Goal: Task Accomplishment & Management: Manage account settings

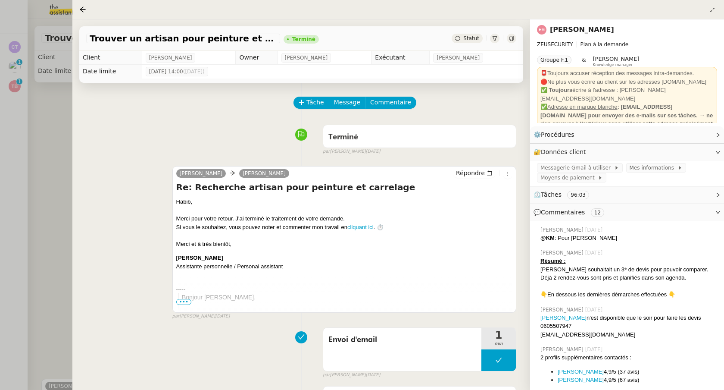
click at [48, 113] on div at bounding box center [362, 195] width 724 height 390
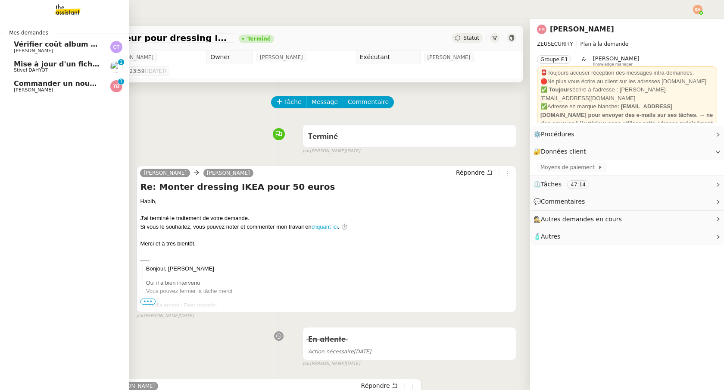
click at [19, 62] on span "Mise à jour d'un fichier de formation - [DATE]" at bounding box center [102, 64] width 176 height 8
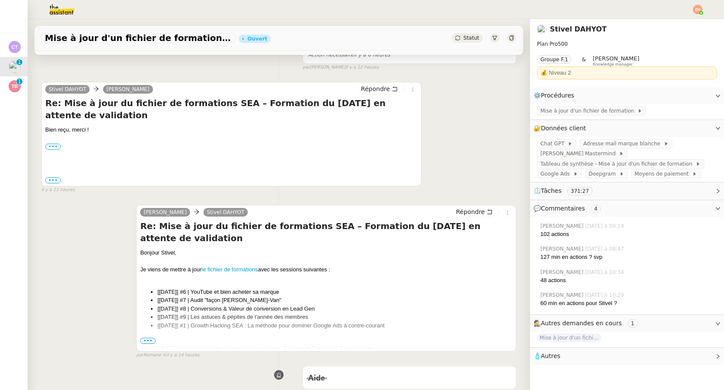
scroll to position [227, 0]
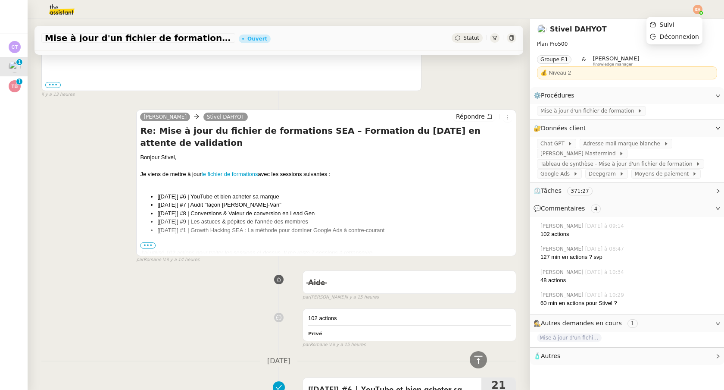
click at [700, 14] on div "Suivi Déconnexion" at bounding box center [675, 30] width 56 height 33
click at [691, 11] on div at bounding box center [362, 9] width 681 height 19
click at [697, 10] on img at bounding box center [697, 9] width 9 height 9
click at [673, 23] on span "Suivi" at bounding box center [667, 24] width 15 height 7
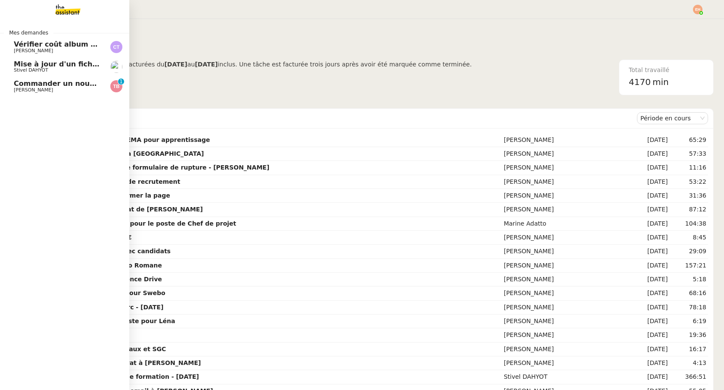
click at [19, 68] on span "Stivel DAHYOT" at bounding box center [31, 70] width 34 height 6
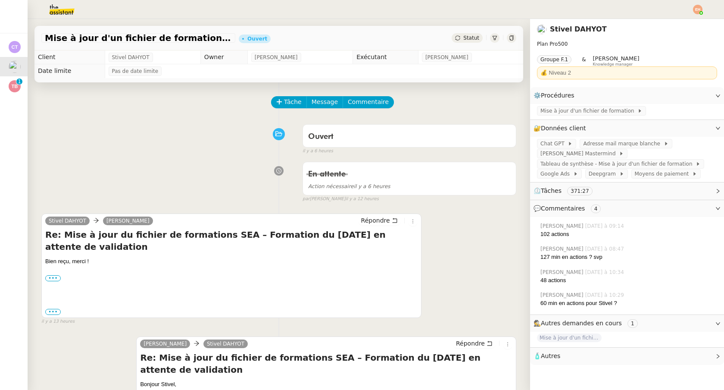
click at [694, 7] on img at bounding box center [697, 9] width 9 height 9
click at [665, 22] on span "Suivi" at bounding box center [667, 24] width 15 height 7
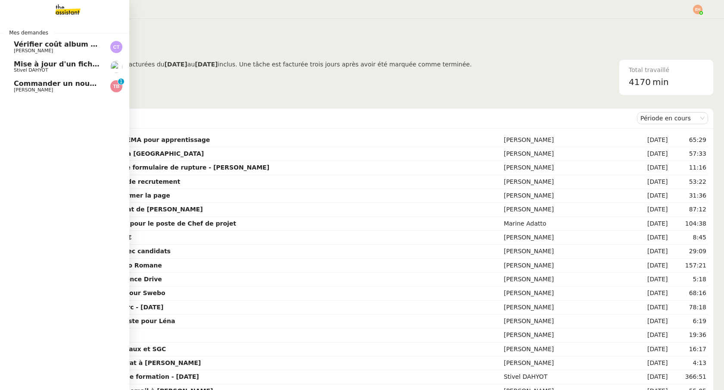
click at [42, 79] on link "Commander un nouveau mapping pour AINDEX [PERSON_NAME] 0 1 2 3 4 5 6 7 8 9" at bounding box center [64, 86] width 129 height 20
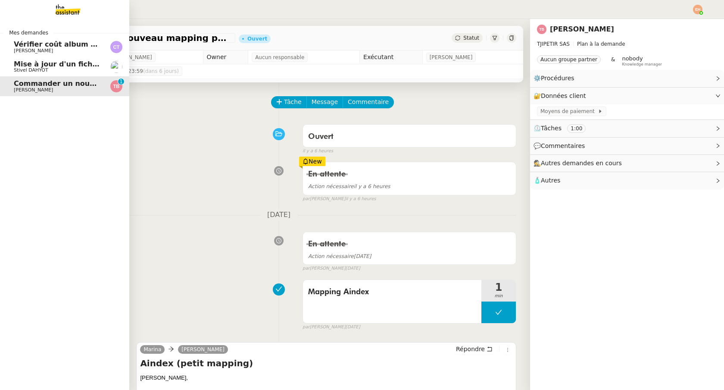
click at [45, 69] on span "Stivel DAHYOT" at bounding box center [31, 70] width 34 height 6
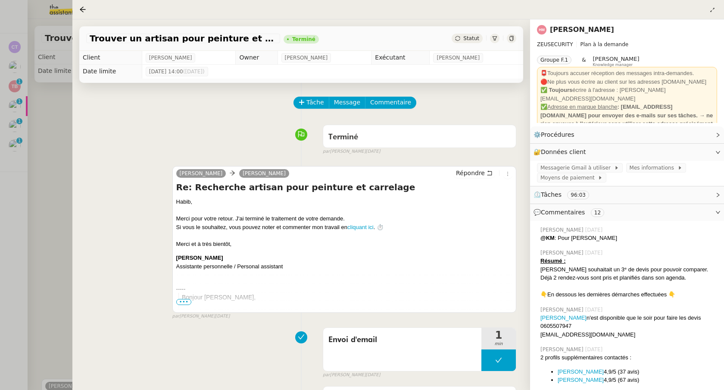
click at [43, 121] on div at bounding box center [362, 195] width 724 height 390
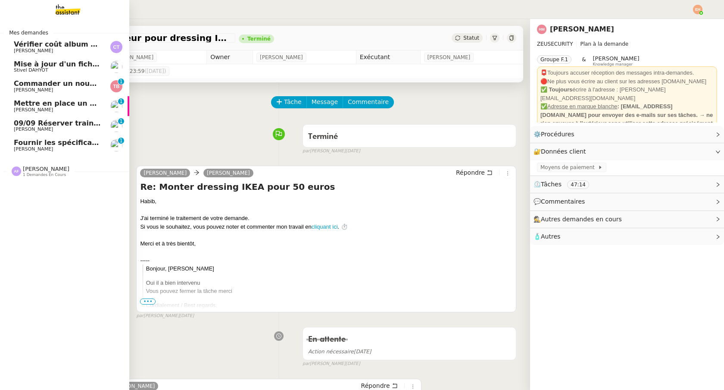
click at [28, 124] on span "09/09 Réserver train et hôtel pour [GEOGRAPHIC_DATA]" at bounding box center [122, 123] width 216 height 8
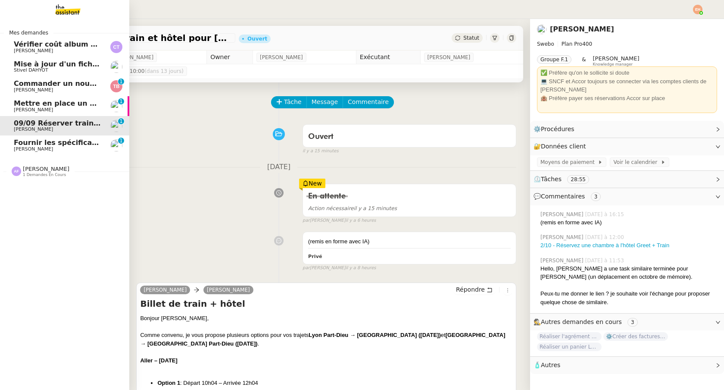
click at [36, 104] on span "Mettre en place un contrat de transfert avec La Poste" at bounding box center [118, 103] width 209 height 8
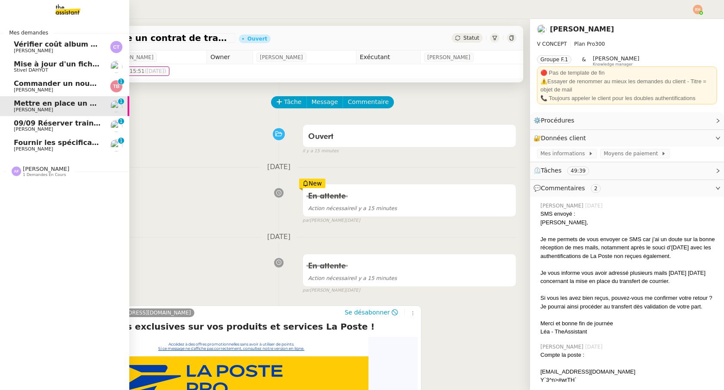
click at [38, 131] on span "[PERSON_NAME]" at bounding box center [33, 129] width 39 height 6
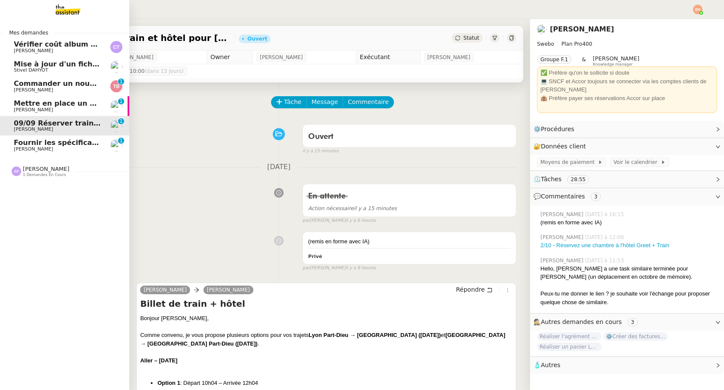
click at [44, 115] on link "Mettre en place un contrat de transfert avec La Poste [PERSON_NAME] 0 1 2 3 4 5…" at bounding box center [64, 106] width 129 height 20
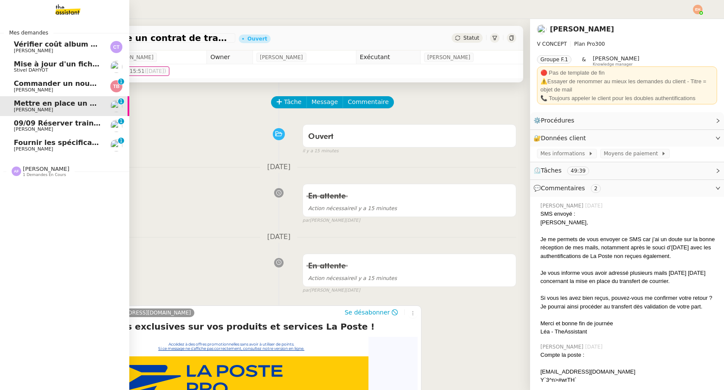
click at [55, 88] on span "[PERSON_NAME]" at bounding box center [57, 89] width 87 height 5
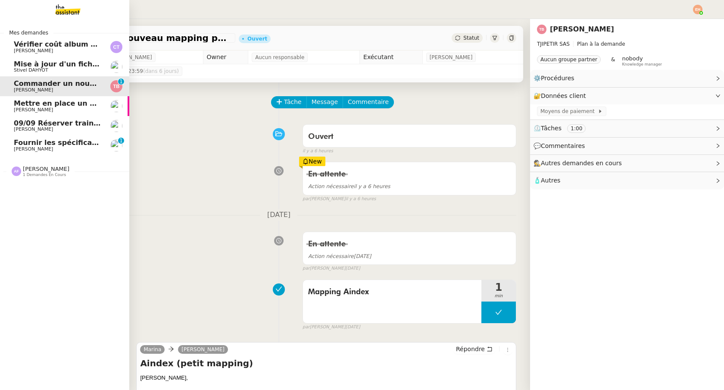
click at [68, 66] on span "Mise à jour d'un fichier de formation - [DATE]" at bounding box center [102, 64] width 176 height 8
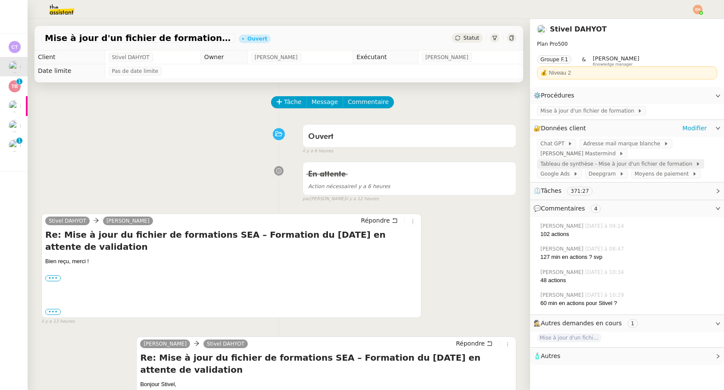
click at [559, 163] on span "Tableau de synthèse - Mise à jour d'un fichier de formation" at bounding box center [617, 163] width 155 height 9
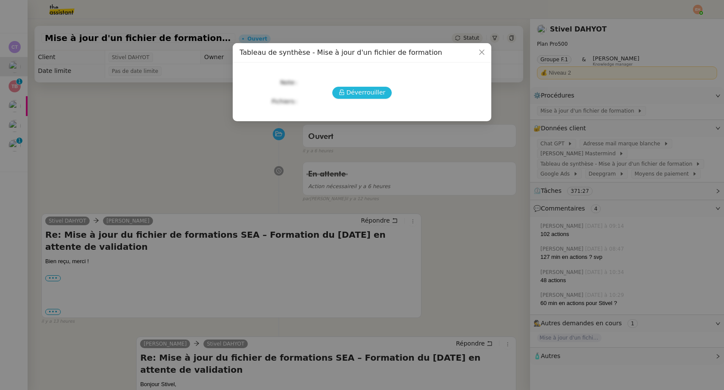
click at [368, 89] on span "Déverrouiller" at bounding box center [366, 92] width 39 height 10
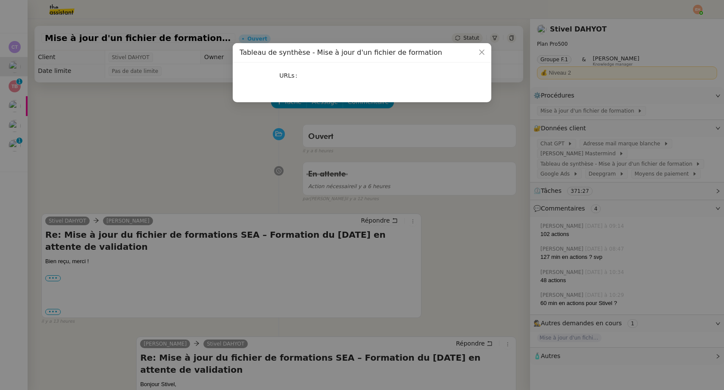
click at [215, 171] on nz-modal-container "Tableau de synthèse - Mise à jour d'un fichier de formation URLs" at bounding box center [362, 195] width 724 height 390
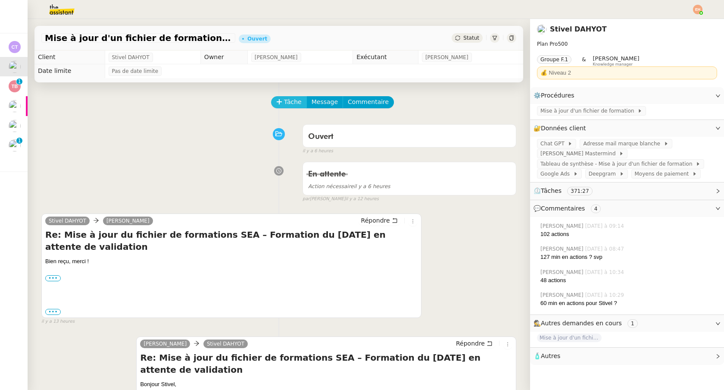
click at [287, 100] on span "Tâche" at bounding box center [293, 102] width 18 height 10
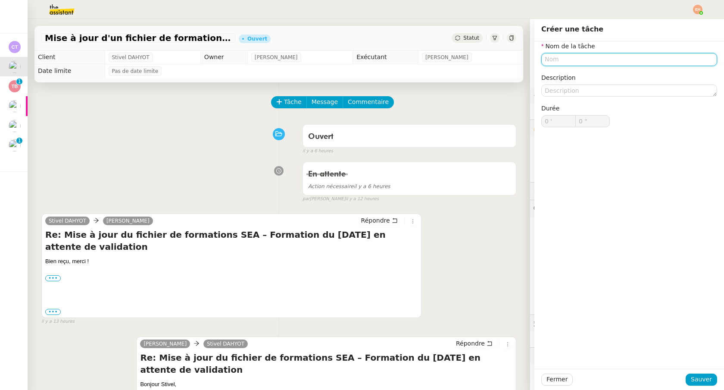
paste input "[[DATE]] #1 | Démarrer une presta' avec la méthodologie de Mehdi"
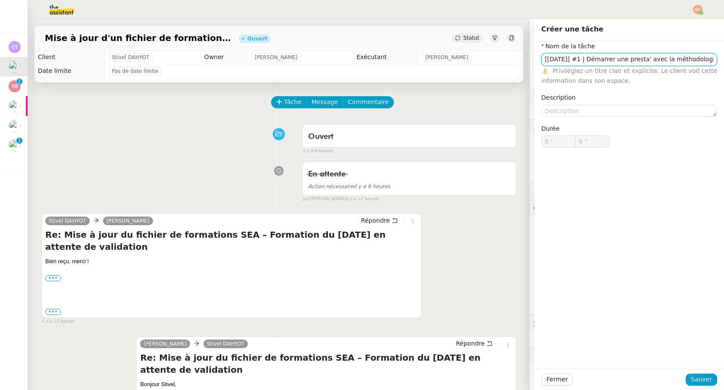
scroll to position [0, 30]
type input "[[DATE]] #1 | Démarrer une presta' avec la méthodologie de Mehdi"
click at [697, 383] on span "Sauver" at bounding box center [701, 379] width 21 height 10
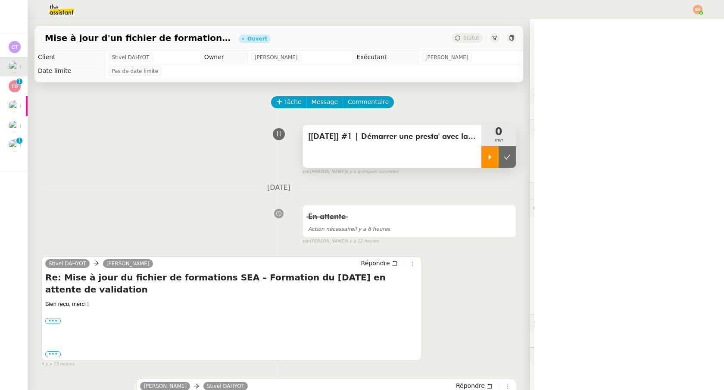
click at [492, 160] on div at bounding box center [489, 157] width 17 height 22
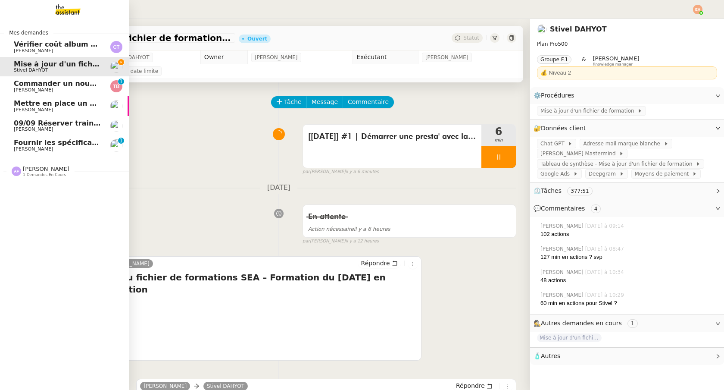
click at [12, 148] on link "Fournir les spécifications de l'étagère [PERSON_NAME] MAS 0 1 2 3 4 5 6 7 8 9" at bounding box center [64, 145] width 129 height 20
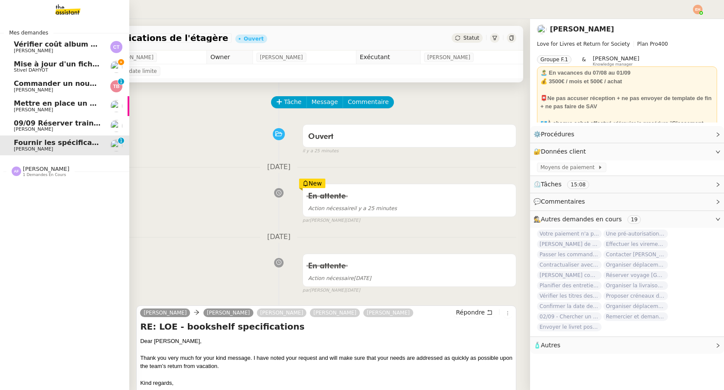
click at [75, 67] on span "Mise à jour d'un fichier de formation - [DATE]" at bounding box center [102, 64] width 176 height 8
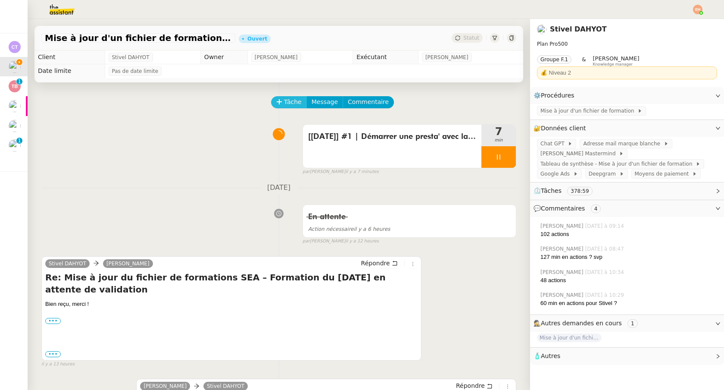
click at [292, 101] on span "Tâche" at bounding box center [293, 102] width 18 height 10
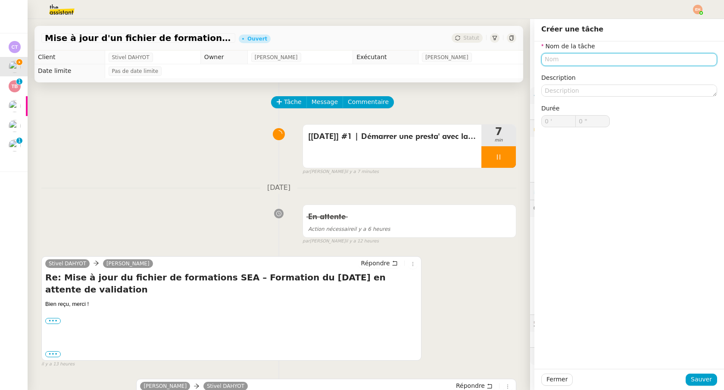
paste input "[[DATE]] #2 | Audit Live : Optimisation PMax, Call tracking Lead Gen"
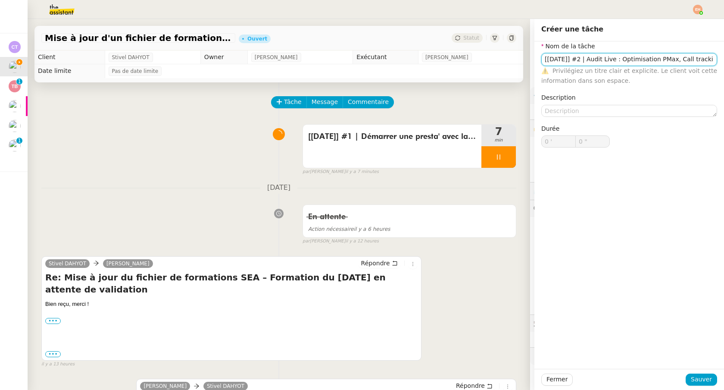
scroll to position [0, 33]
type input "[[DATE]] #2 | Audit Live : Optimisation PMax, Call tracking Lead Gen"
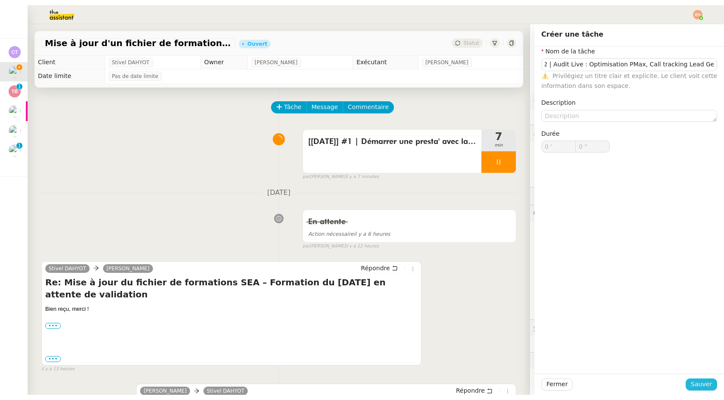
scroll to position [0, 0]
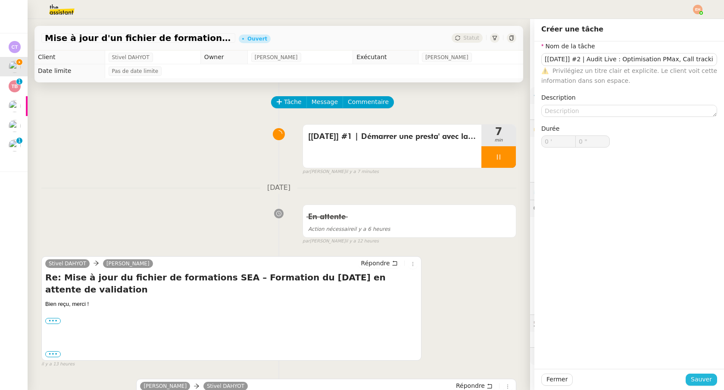
click at [693, 379] on span "Sauver" at bounding box center [701, 379] width 21 height 10
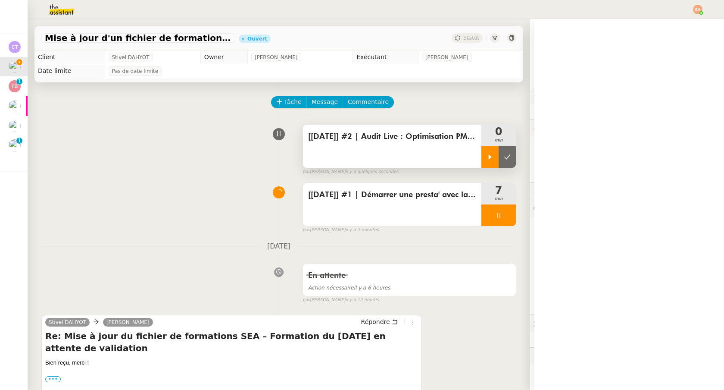
click at [485, 163] on div at bounding box center [489, 157] width 17 height 22
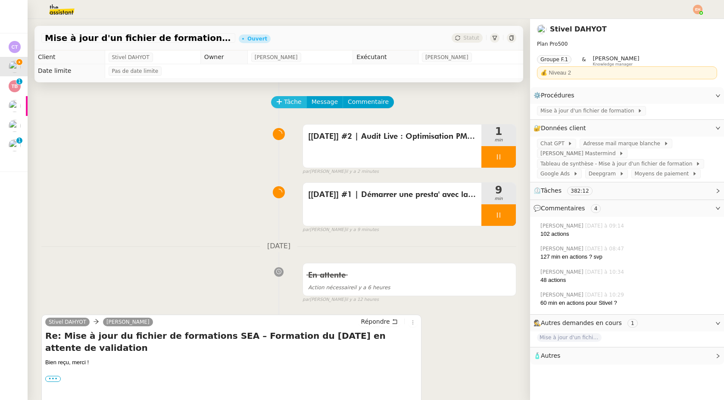
click at [287, 102] on span "Tâche" at bounding box center [293, 102] width 18 height 10
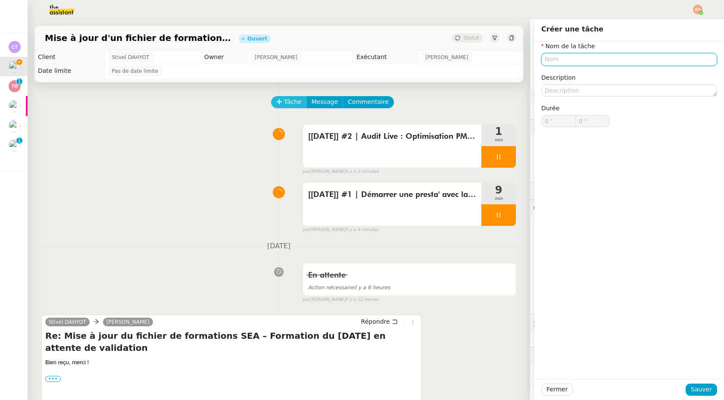
paste input "[[DATE]] #3 | Actus (PMax) & restructuration de 9 à 639 adgroups"
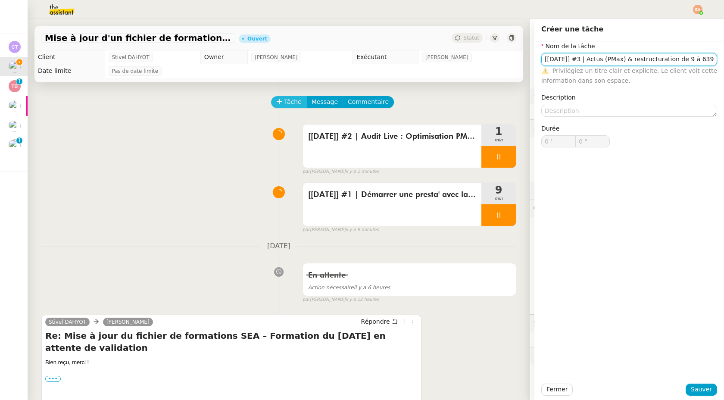
scroll to position [0, 28]
type input "[[DATE]] #3 | Actus (PMax) & restructuration de 9 à 639 adgroups"
click at [705, 386] on span "Sauver" at bounding box center [701, 389] width 21 height 10
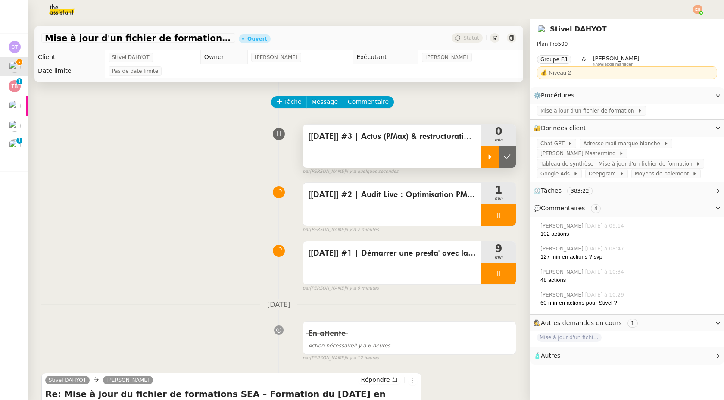
click at [487, 164] on div at bounding box center [489, 157] width 17 height 22
click at [500, 150] on div at bounding box center [498, 157] width 34 height 22
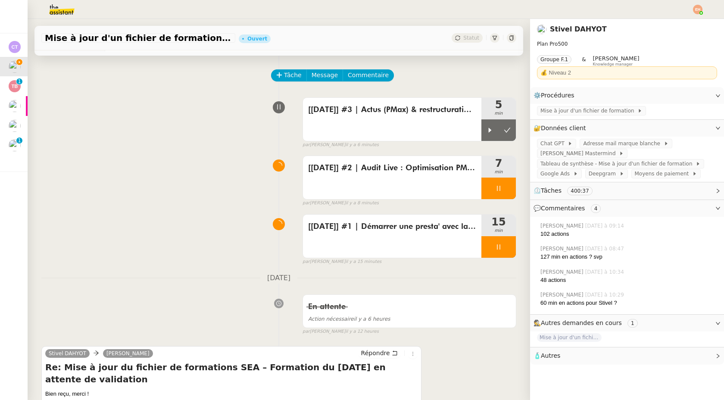
scroll to position [28, 0]
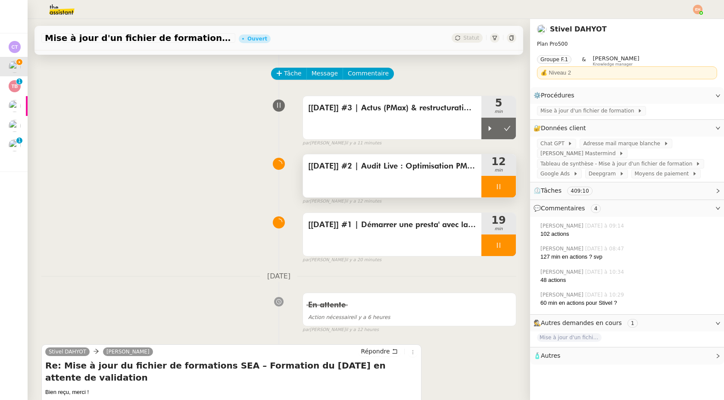
click at [503, 187] on div at bounding box center [498, 187] width 34 height 22
click at [508, 188] on icon at bounding box center [507, 186] width 7 height 7
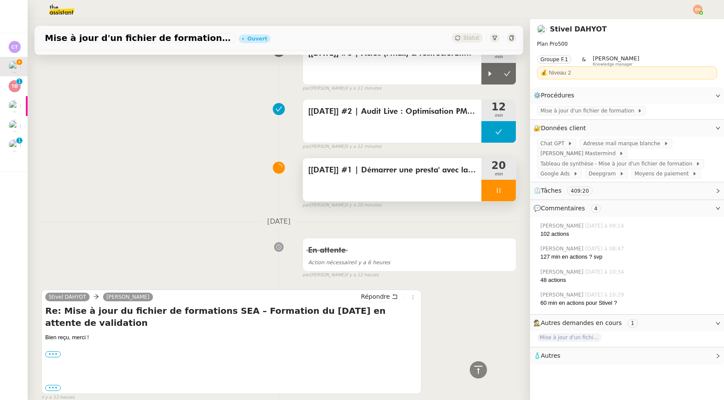
scroll to position [0, 0]
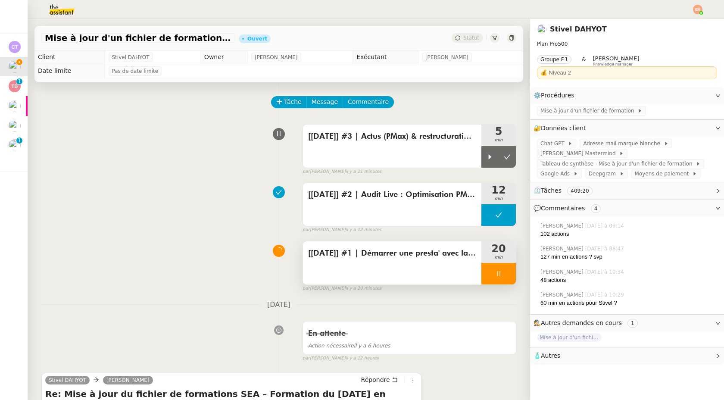
click at [492, 272] on div at bounding box center [498, 274] width 34 height 22
click at [505, 271] on icon at bounding box center [507, 273] width 7 height 7
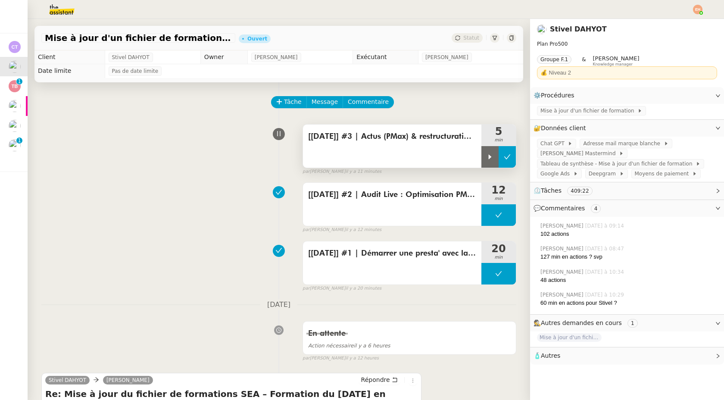
click at [509, 158] on icon at bounding box center [507, 156] width 7 height 7
click at [699, 7] on img at bounding box center [697, 9] width 9 height 9
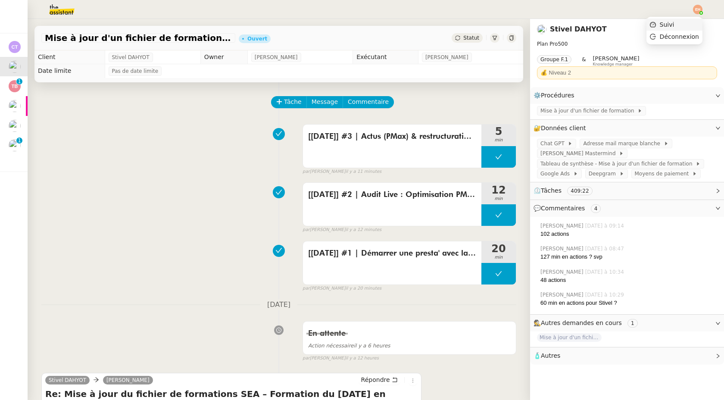
click at [679, 21] on li "Suivi" at bounding box center [675, 25] width 56 height 12
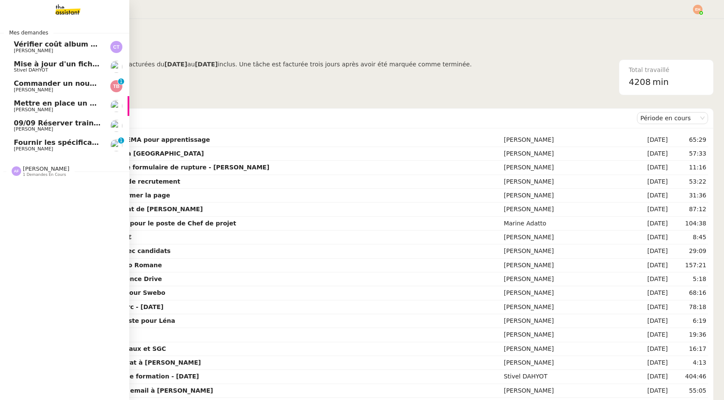
click at [75, 69] on span "Stivel DAHYOT" at bounding box center [57, 70] width 87 height 5
